Goal: Navigation & Orientation: Find specific page/section

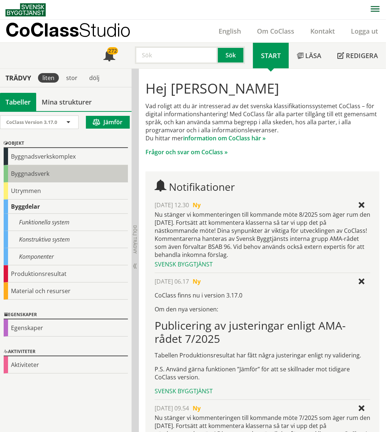
click at [37, 171] on div "Byggnadsverk" at bounding box center [66, 173] width 124 height 17
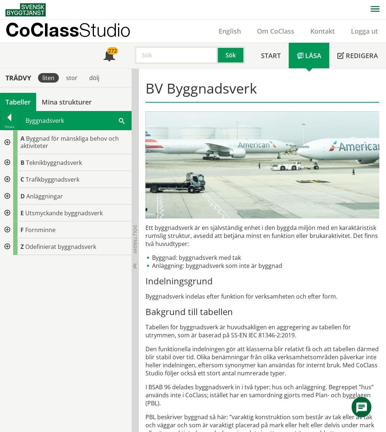
click at [37, 120] on div "Byggnadsverk Sök" at bounding box center [75, 121] width 112 height 18
click at [14, 120] on div at bounding box center [9, 119] width 18 height 10
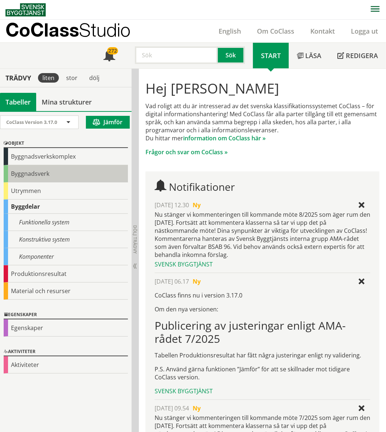
click at [39, 170] on div "Byggnadsverk" at bounding box center [66, 173] width 124 height 17
